Goal: Transaction & Acquisition: Purchase product/service

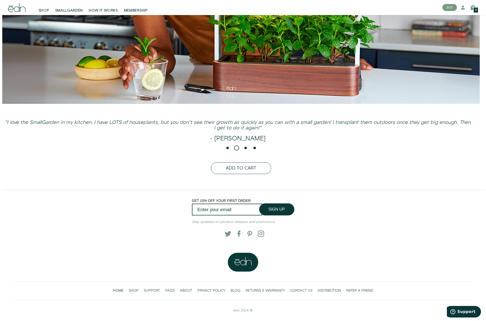
scroll to position [1346, 0]
click at [61, 10] on span "SMALLGARDEN" at bounding box center [69, 10] width 28 height 5
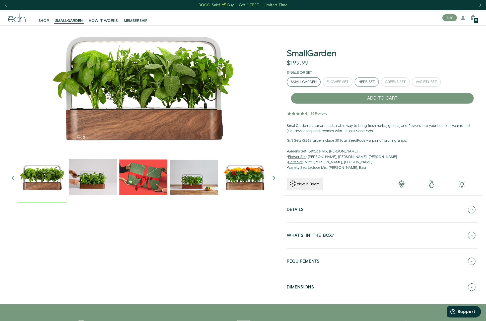
click at [369, 82] on div "Herb Set" at bounding box center [367, 82] width 16 height 4
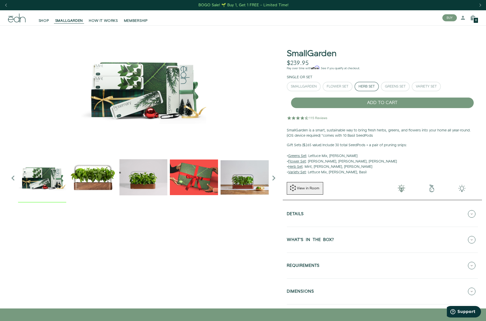
click at [140, 117] on img at bounding box center [143, 87] width 271 height 125
click at [100, 175] on img "1 / 6" at bounding box center [93, 177] width 48 height 48
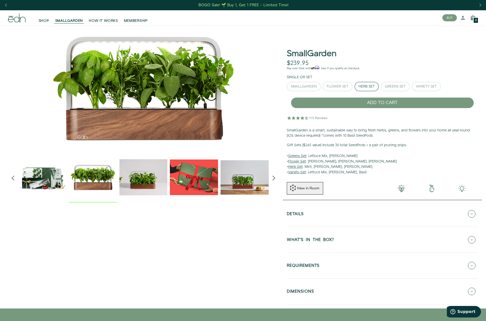
click at [130, 177] on img "2 / 6" at bounding box center [143, 177] width 48 height 48
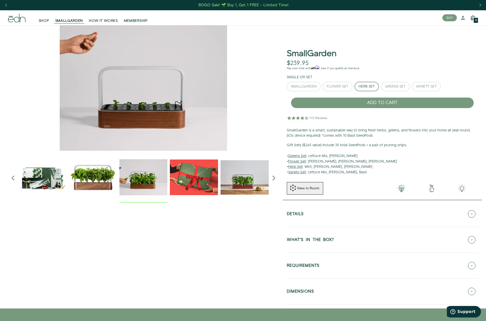
click at [198, 188] on img "3 / 6" at bounding box center [194, 177] width 48 height 48
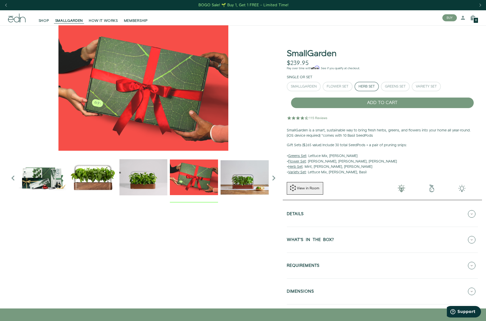
click at [247, 181] on img "4 / 6" at bounding box center [245, 177] width 48 height 48
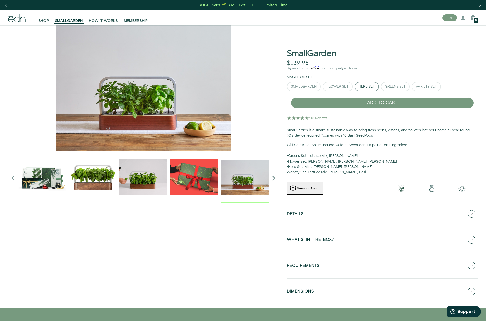
click at [276, 177] on icon "Next slide" at bounding box center [274, 178] width 10 height 10
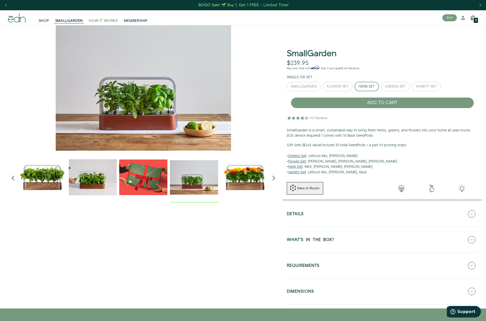
click at [102, 21] on span "HOW IT WORKS" at bounding box center [103, 20] width 29 height 5
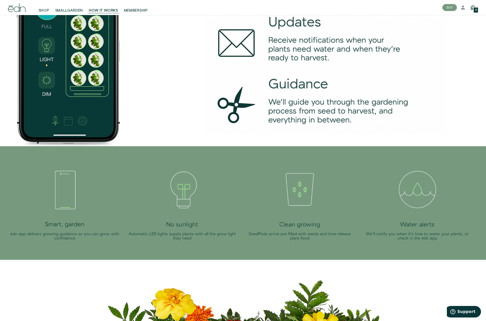
scroll to position [839, 0]
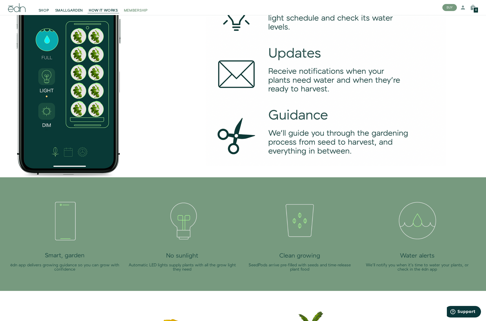
click at [143, 11] on span "MEMBERSHIP" at bounding box center [136, 10] width 24 height 5
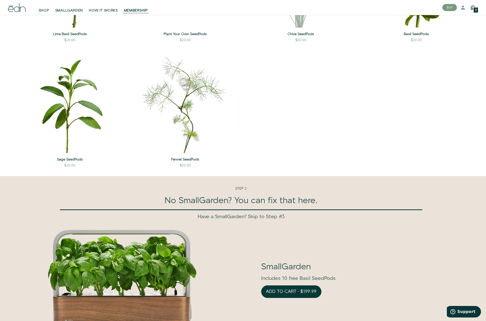
scroll to position [1187, 0]
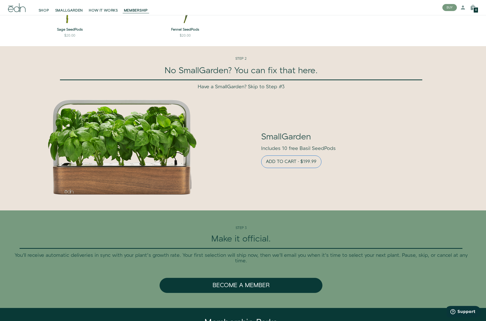
click at [275, 168] on button "Add to cart - $199.99" at bounding box center [291, 162] width 60 height 13
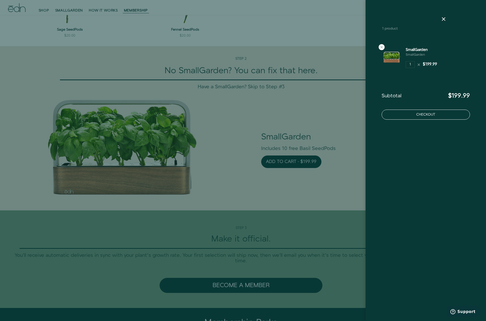
click at [400, 113] on button "Checkout" at bounding box center [426, 115] width 88 height 10
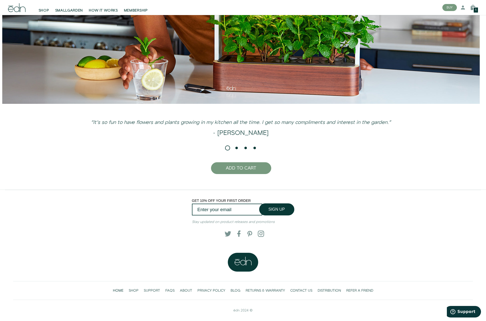
scroll to position [1346, 0]
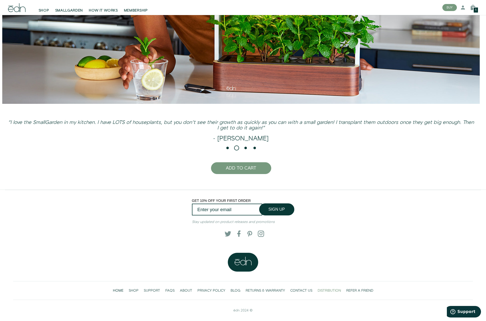
click at [324, 292] on span "DISTRIBUTION" at bounding box center [329, 290] width 23 height 5
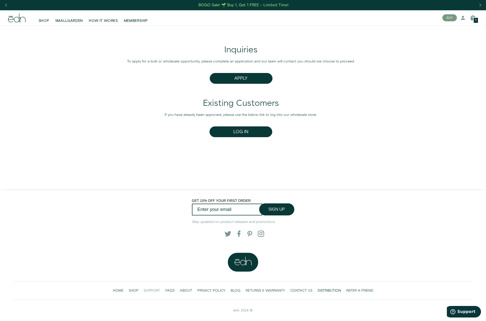
click at [153, 291] on span "SUPPORT" at bounding box center [152, 290] width 16 height 5
click at [167, 290] on span "FAQS" at bounding box center [169, 290] width 9 height 5
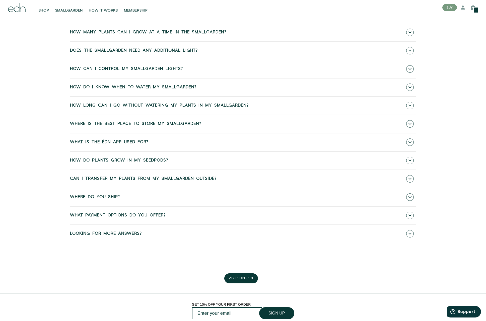
scroll to position [217, 0]
click at [93, 194] on span "Where do you ship?" at bounding box center [95, 196] width 50 height 5
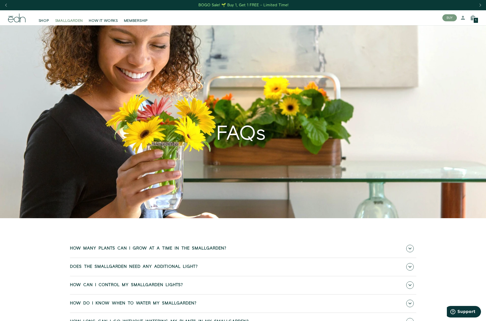
scroll to position [0, 0]
click at [11, 18] on icon at bounding box center [17, 18] width 18 height 9
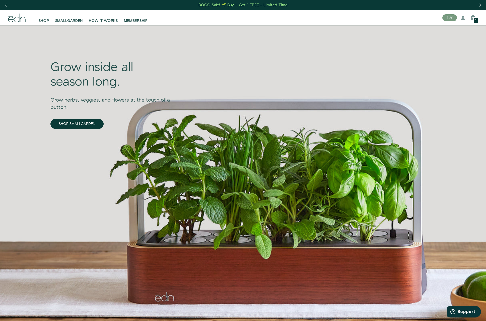
click at [272, 17] on div "SHOP SMALLGARDEN HOW IT WORKS MEMBERSHIP" at bounding box center [234, 17] width 409 height 11
